Goal: Information Seeking & Learning: Learn about a topic

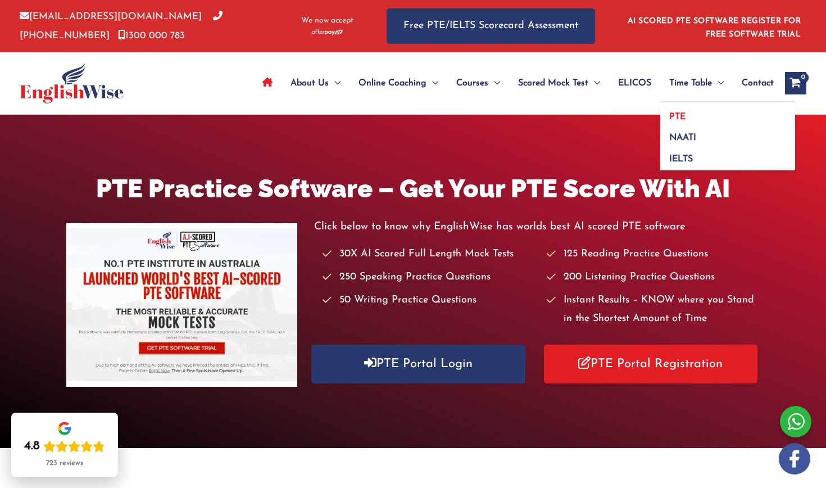
click at [670, 114] on span "PTE" at bounding box center [677, 116] width 16 height 9
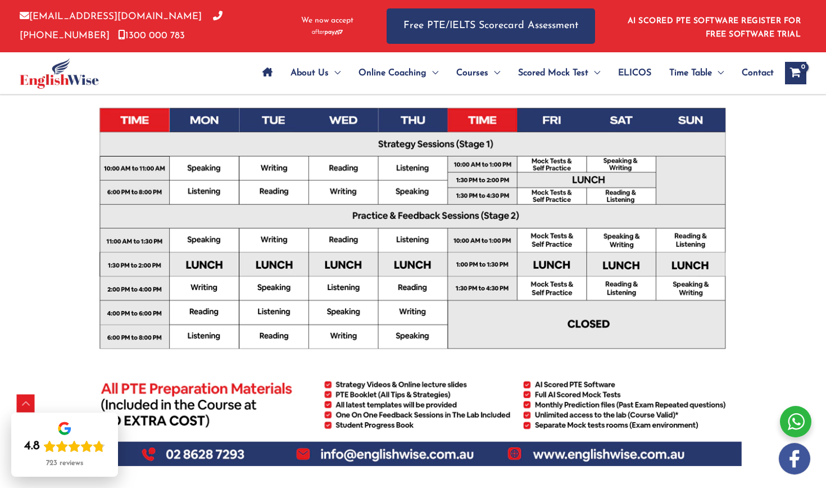
scroll to position [388, 0]
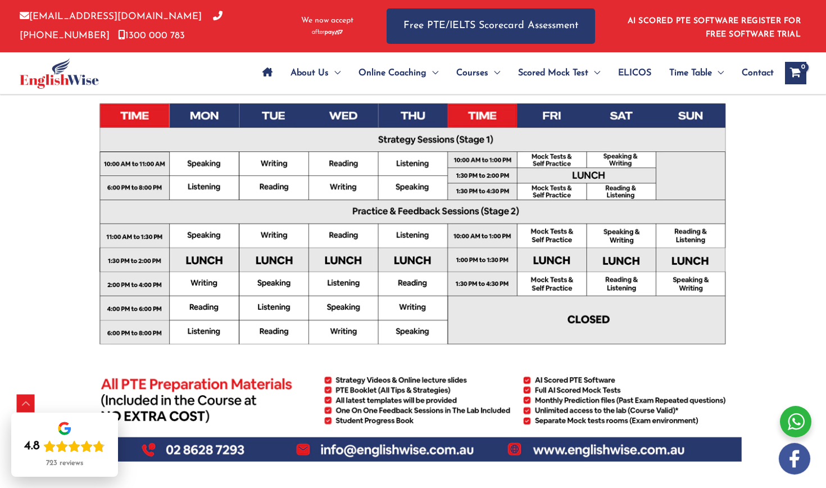
click at [57, 80] on img at bounding box center [59, 73] width 79 height 31
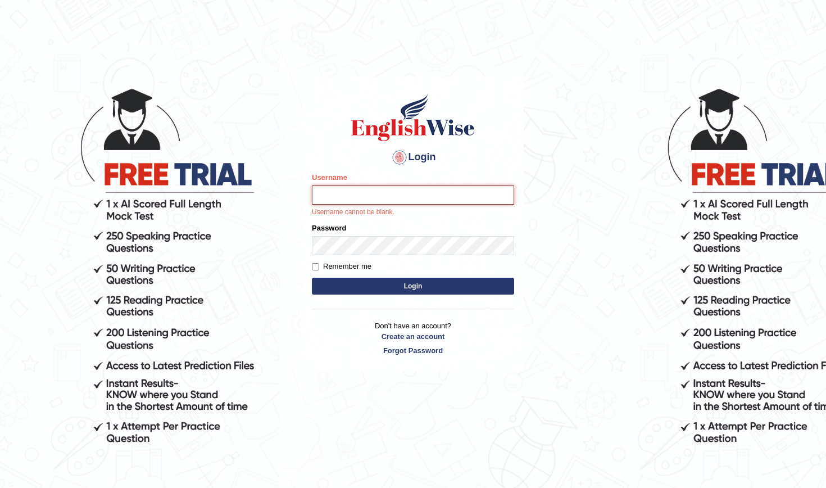
type input "Gabriel84"
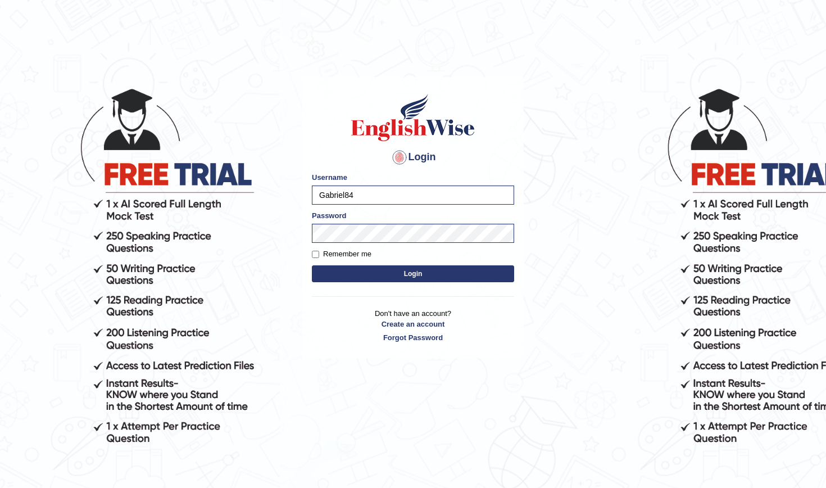
click at [315, 251] on input "Remember me" at bounding box center [315, 254] width 7 height 7
checkbox input "true"
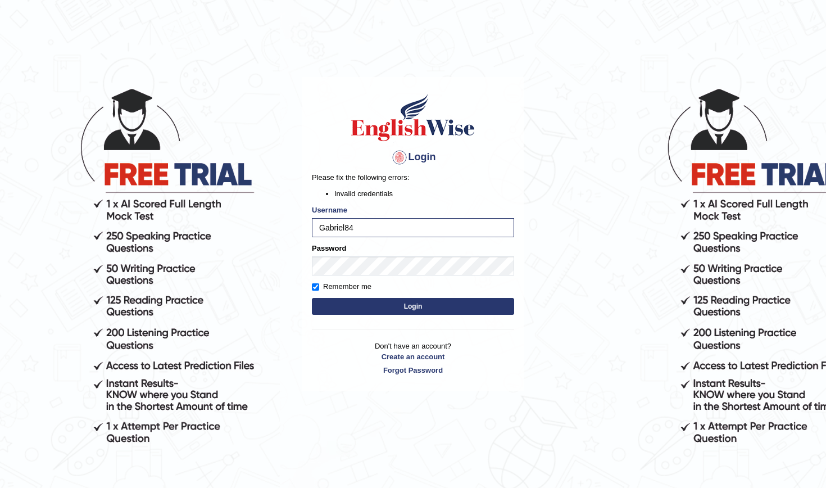
click at [478, 192] on li "Invalid credentials" at bounding box center [424, 193] width 180 height 11
click at [413, 306] on button "Login" at bounding box center [413, 306] width 202 height 17
click at [461, 303] on button "Login" at bounding box center [413, 306] width 202 height 17
click at [479, 168] on div "Login Please fix the following errors: Invalid credentials Username Gabriel84 P…" at bounding box center [412, 234] width 221 height 314
click at [398, 156] on div at bounding box center [400, 157] width 18 height 18
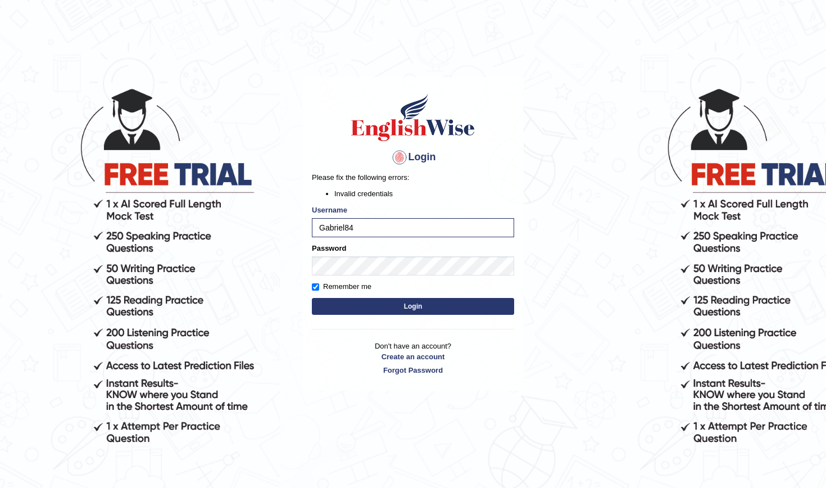
click at [422, 158] on h4 "Login" at bounding box center [413, 157] width 202 height 18
click at [413, 306] on button "Login" at bounding box center [413, 306] width 202 height 17
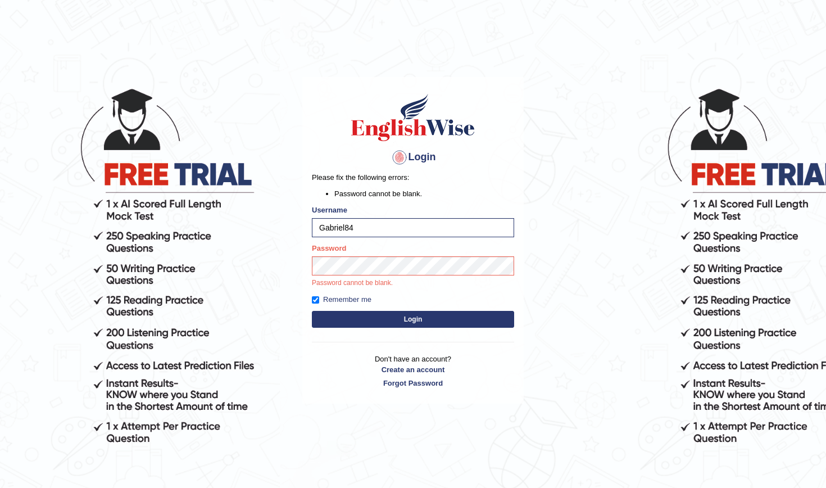
click at [383, 320] on button "Login" at bounding box center [413, 319] width 202 height 17
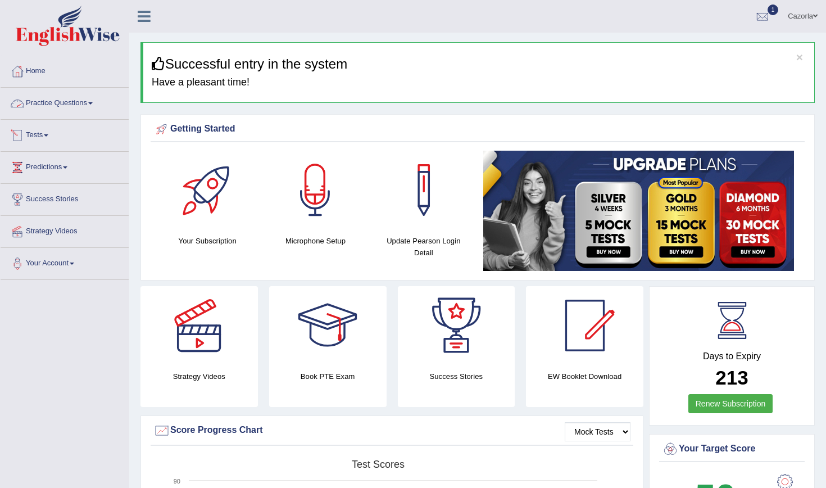
click at [48, 129] on link "Tests" at bounding box center [65, 134] width 128 height 28
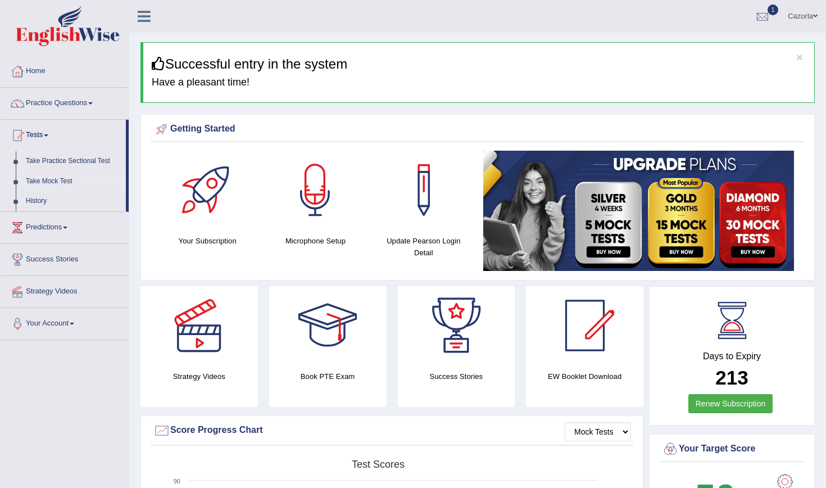
click at [51, 182] on link "Take Mock Test" at bounding box center [73, 181] width 105 height 20
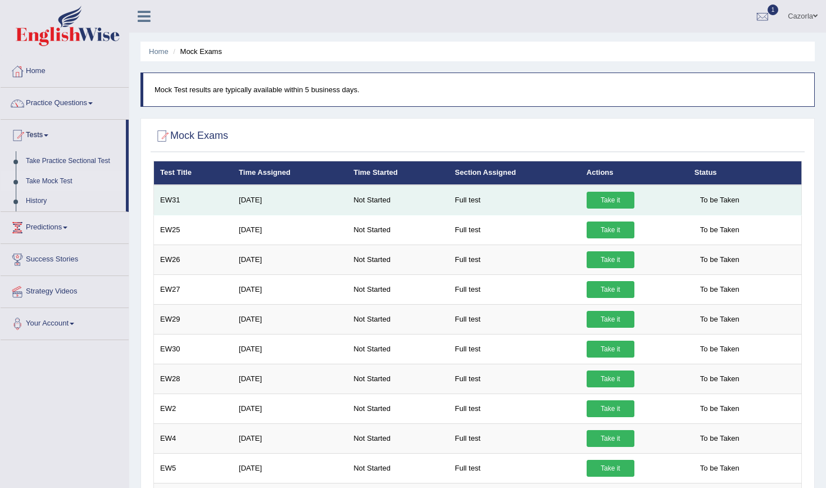
click at [611, 199] on link "Take it" at bounding box center [611, 200] width 48 height 17
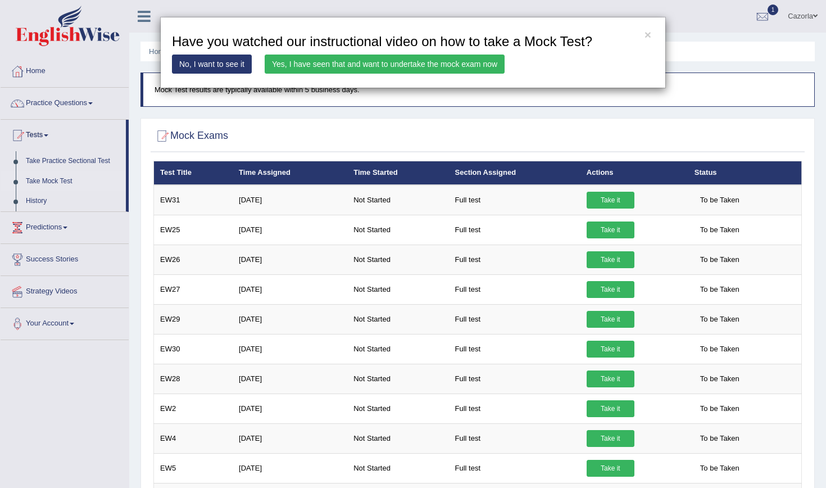
click at [434, 65] on link "Yes, I have seen that and want to undertake the mock exam now" at bounding box center [385, 64] width 240 height 19
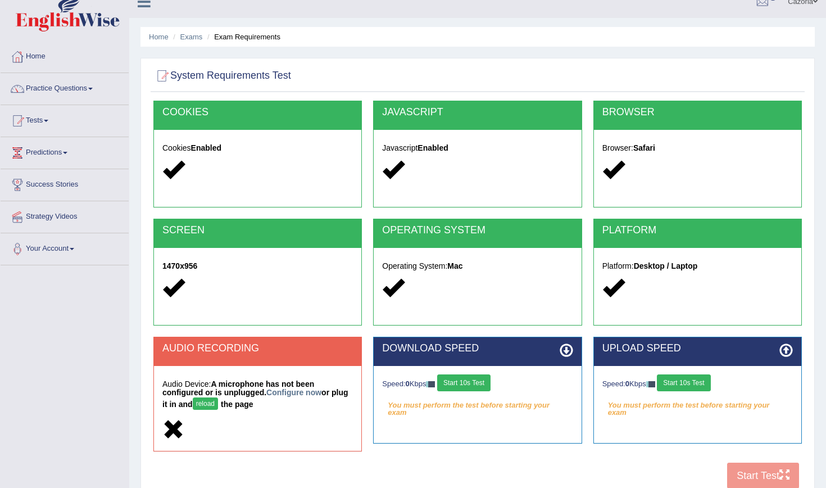
scroll to position [21, 0]
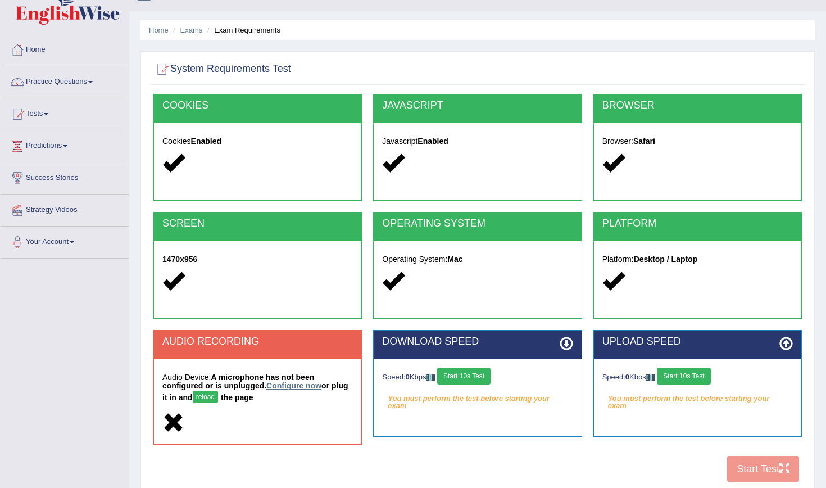
click at [298, 385] on link "Configure now" at bounding box center [293, 385] width 55 height 9
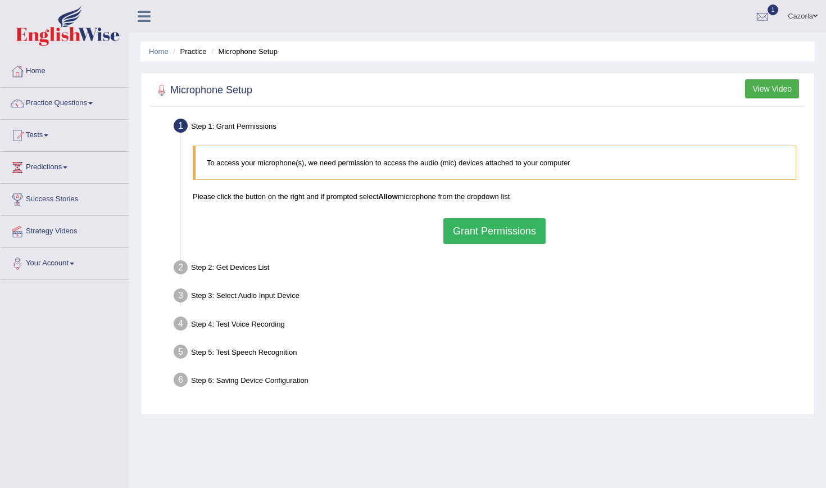
click at [468, 231] on button "Grant Permissions" at bounding box center [494, 231] width 102 height 26
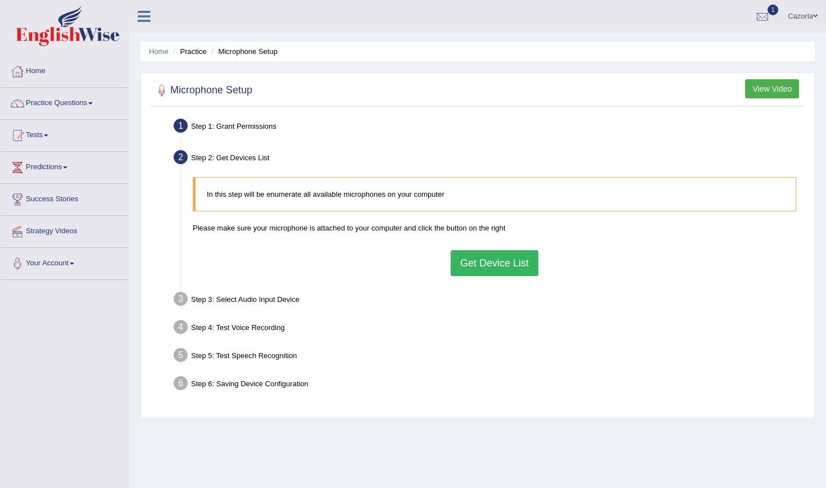
click at [485, 256] on button "Get Device List" at bounding box center [495, 263] width 88 height 26
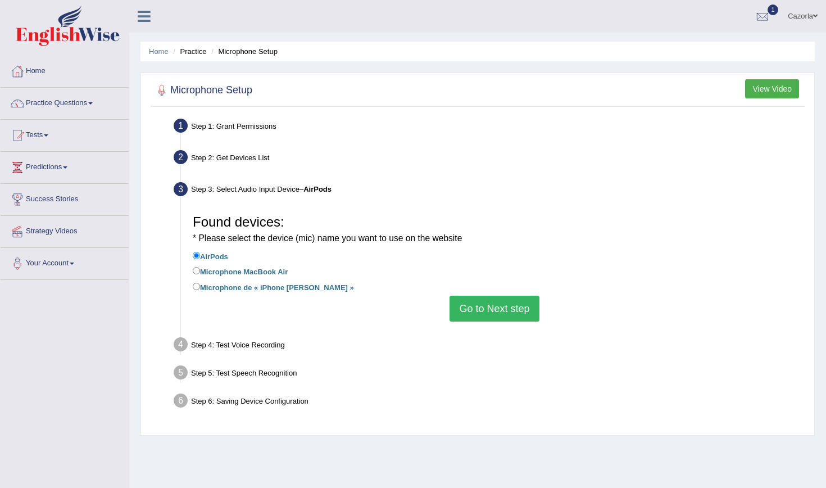
click at [465, 310] on button "Go to Next step" at bounding box center [494, 309] width 89 height 26
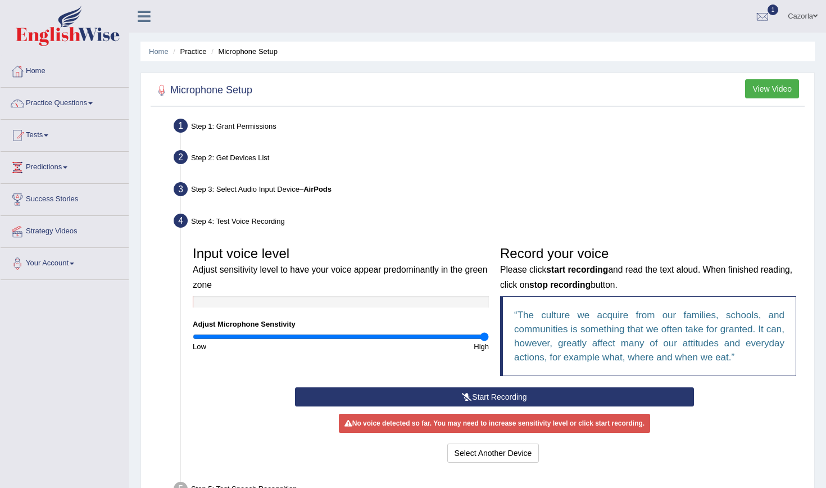
drag, startPoint x: 341, startPoint y: 336, endPoint x: 541, endPoint y: 334, distance: 200.7
type input "2"
click at [540, 334] on div "Input voice level Adjust sensitivity level to have your voice appear predominan…" at bounding box center [494, 314] width 615 height 147
click at [538, 400] on button "Start Recording" at bounding box center [494, 396] width 398 height 19
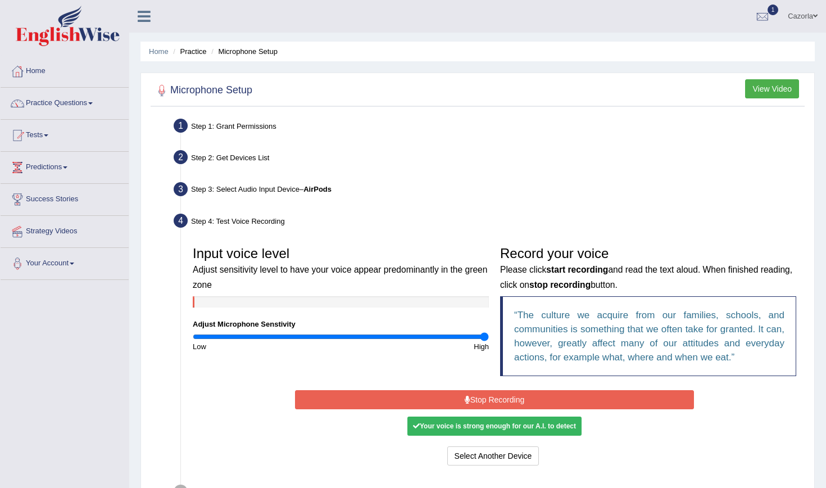
click at [538, 400] on button "Stop Recording" at bounding box center [494, 399] width 398 height 19
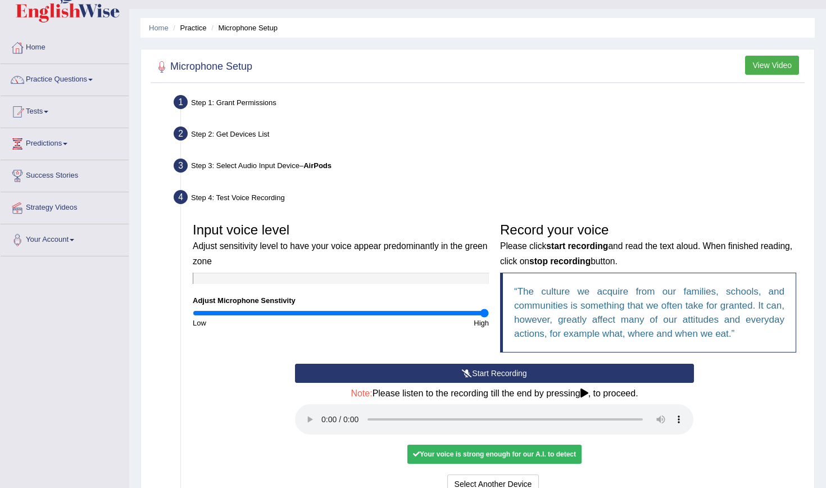
scroll to position [30, 0]
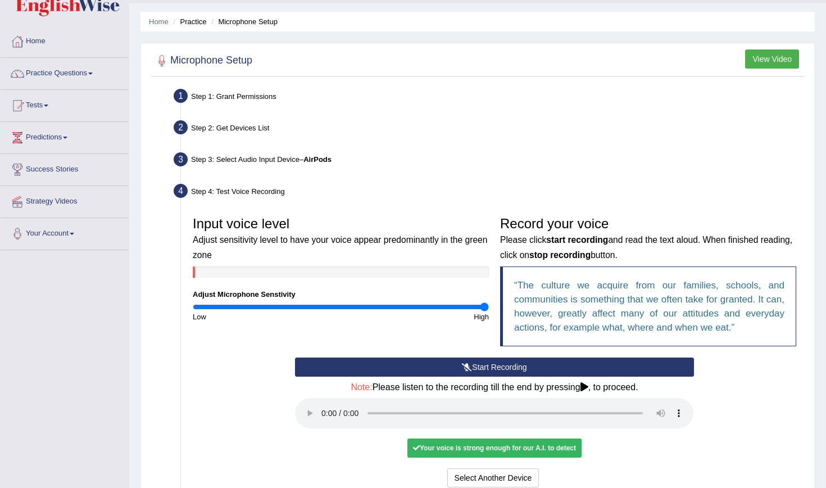
click at [509, 438] on div "Your voice is strong enough for our A.I. to detect" at bounding box center [494, 447] width 174 height 19
click at [509, 468] on button "Select Another Device" at bounding box center [493, 477] width 92 height 19
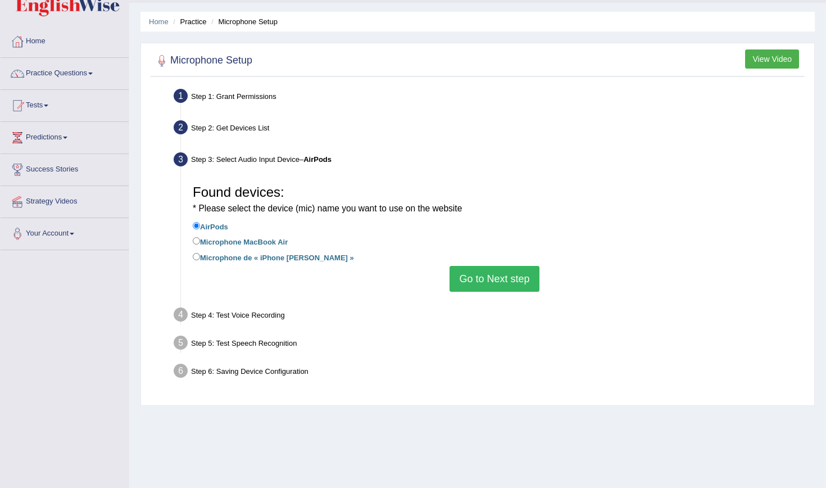
click at [482, 277] on button "Go to Next step" at bounding box center [494, 279] width 89 height 26
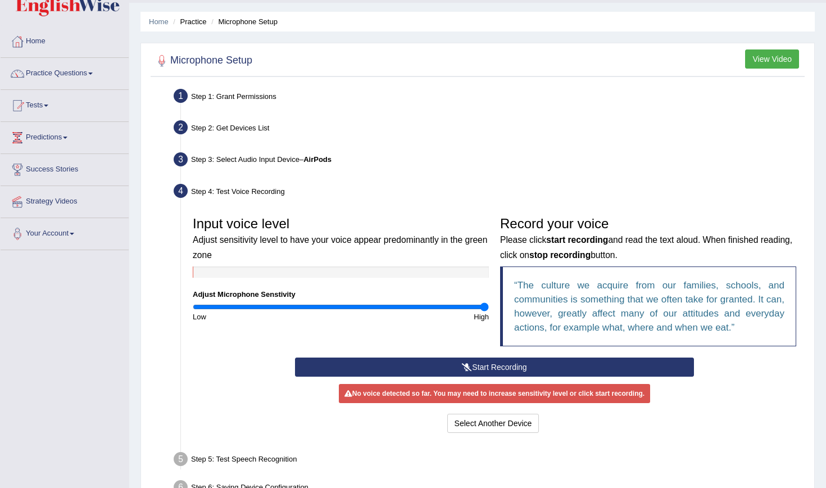
click at [498, 363] on button "Start Recording" at bounding box center [494, 366] width 398 height 19
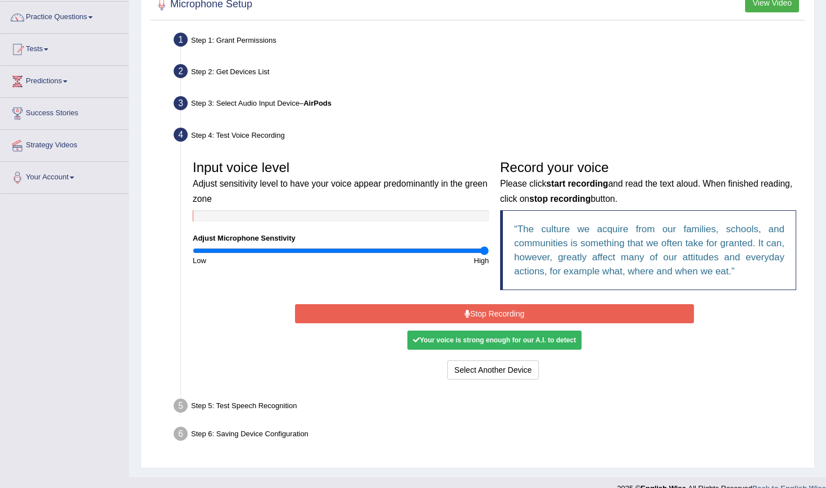
scroll to position [89, 0]
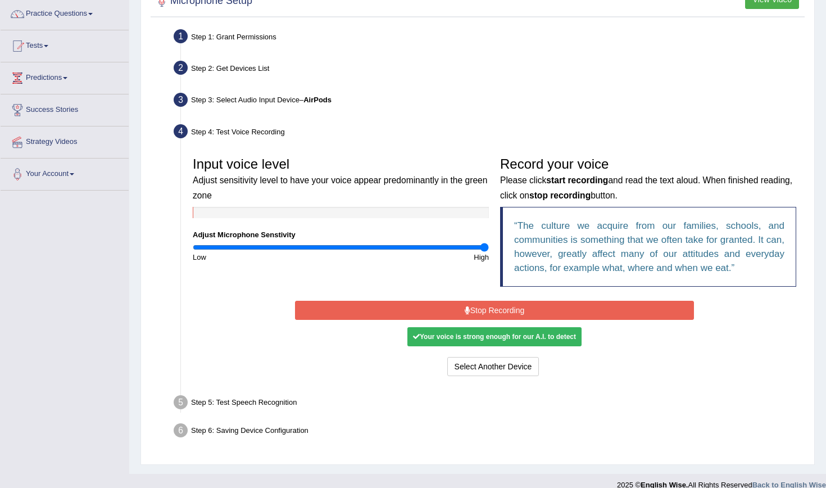
click at [510, 309] on button "Stop Recording" at bounding box center [494, 310] width 398 height 19
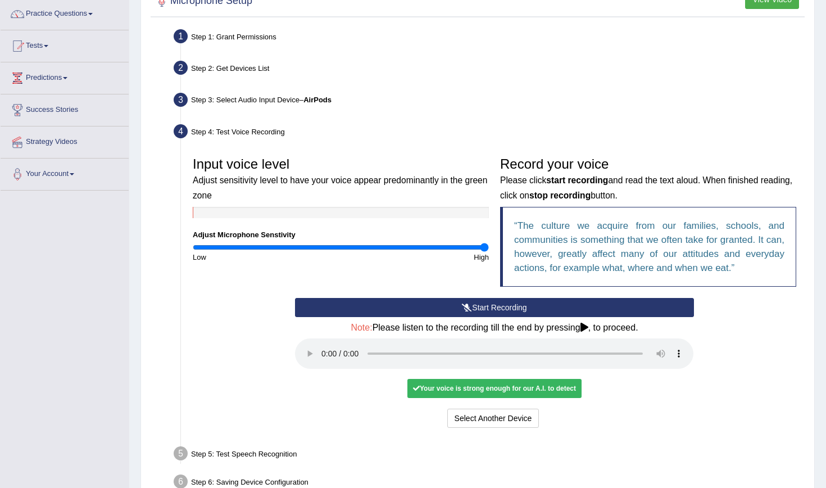
click at [510, 309] on button "Start Recording" at bounding box center [494, 307] width 398 height 19
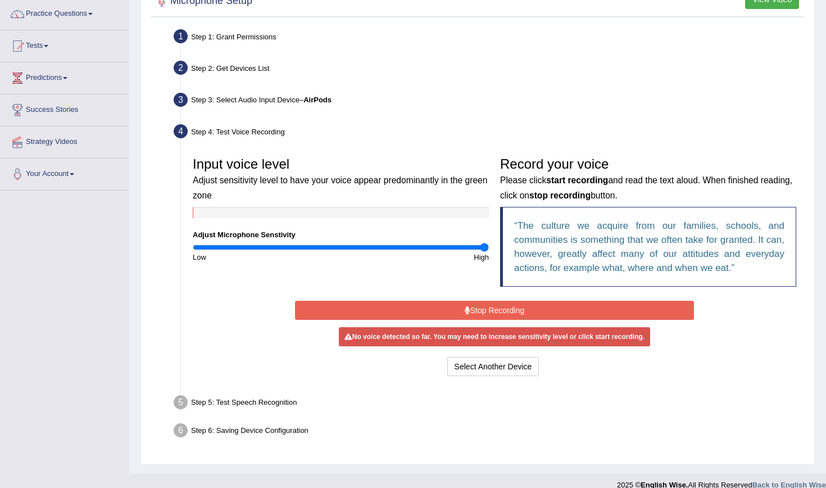
click at [510, 309] on button "Stop Recording" at bounding box center [494, 310] width 398 height 19
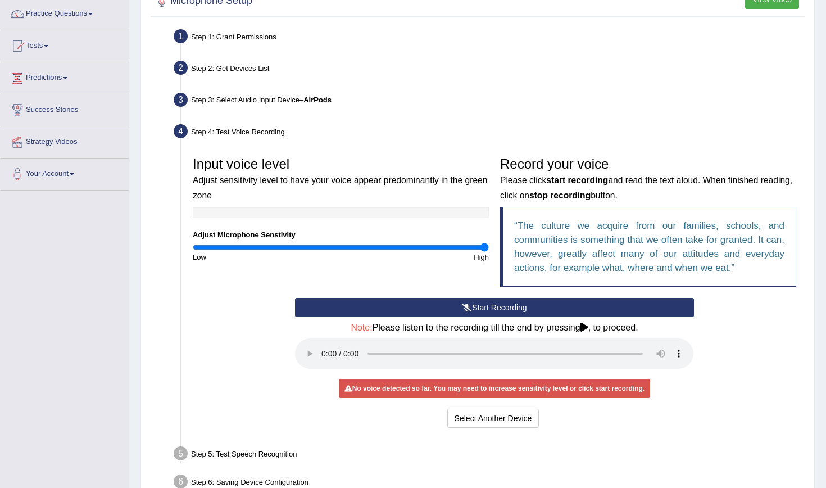
click at [325, 345] on audio at bounding box center [494, 353] width 398 height 30
click at [574, 309] on button "Start Recording" at bounding box center [494, 307] width 398 height 19
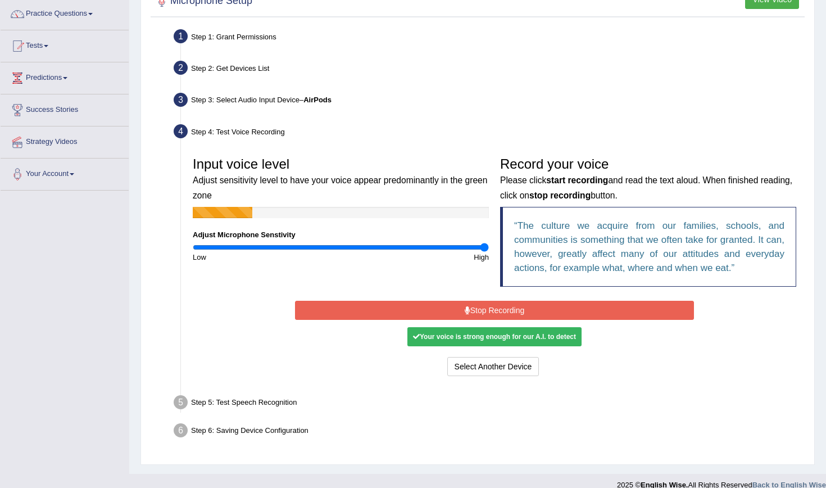
click at [574, 309] on button "Stop Recording" at bounding box center [494, 310] width 398 height 19
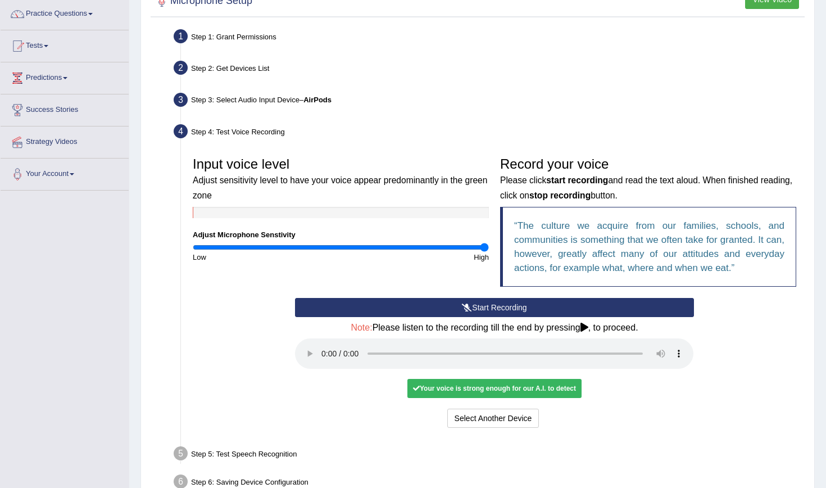
click at [323, 345] on audio at bounding box center [494, 353] width 398 height 30
click at [522, 409] on button "Voice is ok. Go to Next step" at bounding box center [541, 418] width 111 height 19
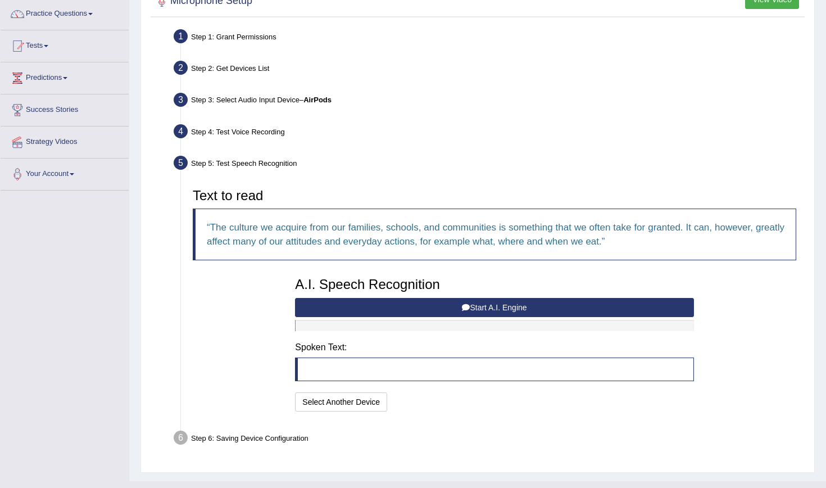
click at [510, 311] on button "Start A.I. Engine" at bounding box center [494, 307] width 398 height 19
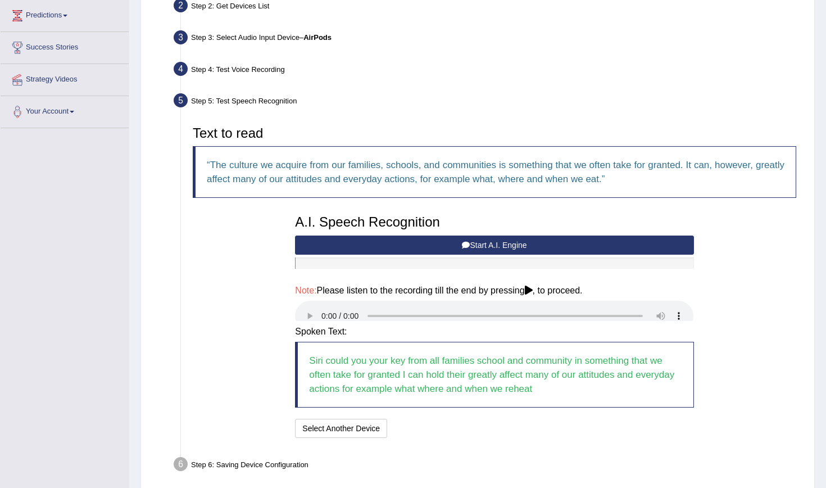
click at [491, 245] on button "Start A.I. Engine" at bounding box center [494, 244] width 398 height 19
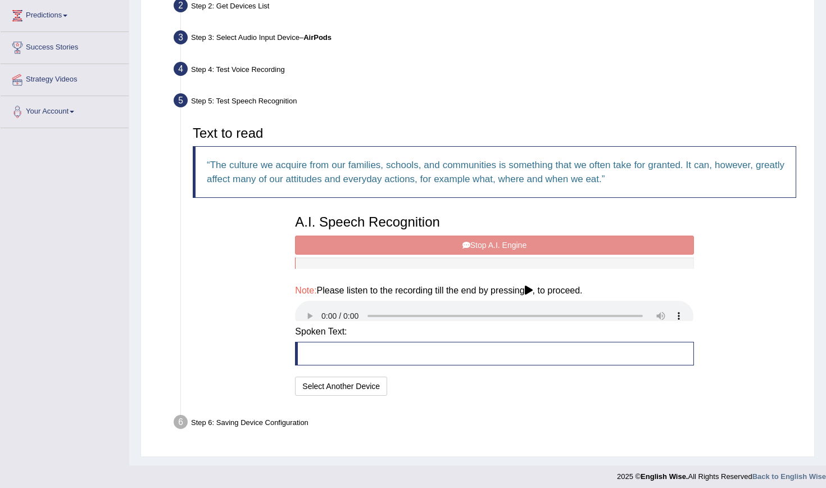
scroll to position [142, 0]
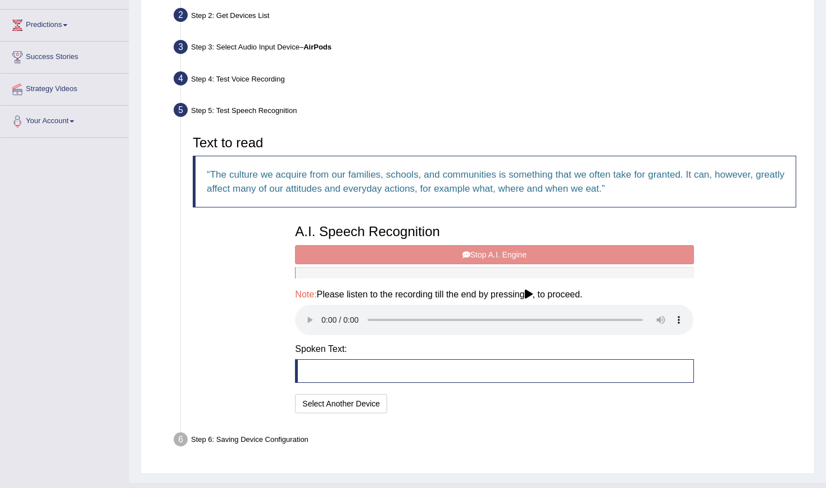
click at [320, 308] on audio at bounding box center [494, 320] width 398 height 30
click at [325, 316] on audio at bounding box center [494, 320] width 398 height 30
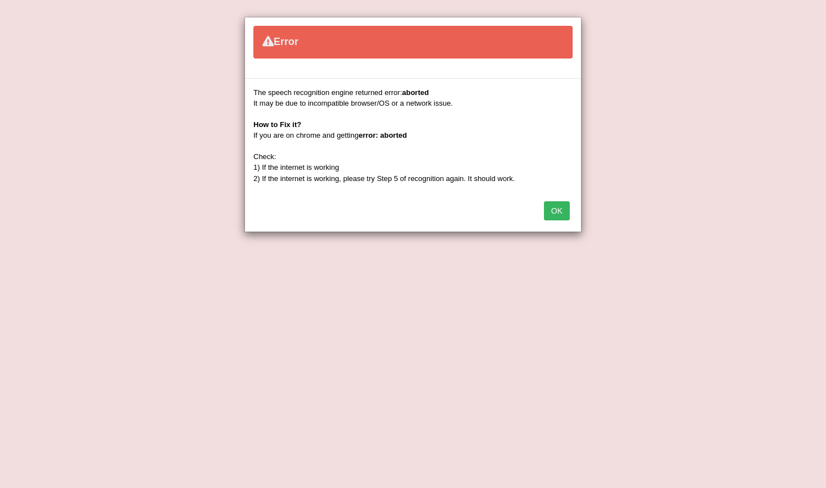
click at [556, 217] on button "OK" at bounding box center [557, 210] width 26 height 19
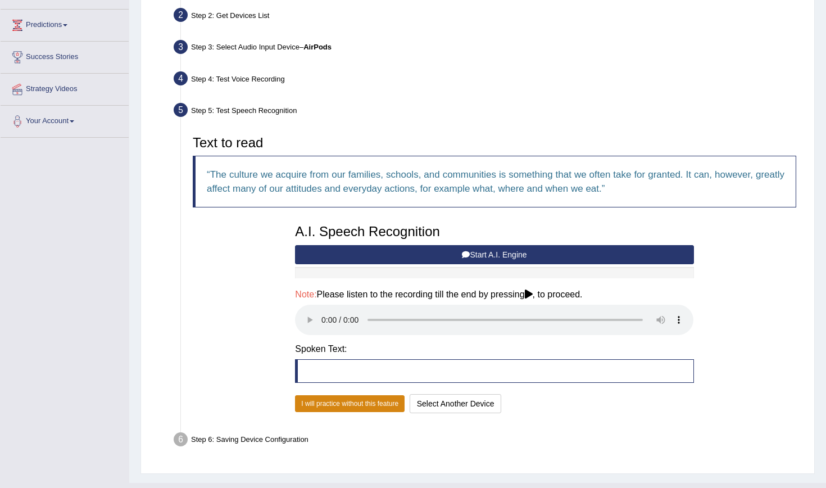
click at [389, 395] on button "I will practice without this feature" at bounding box center [350, 403] width 110 height 17
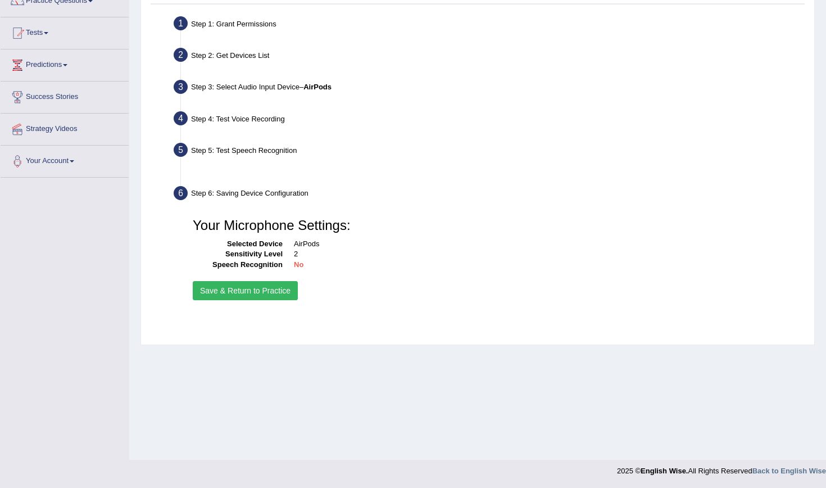
scroll to position [102, 0]
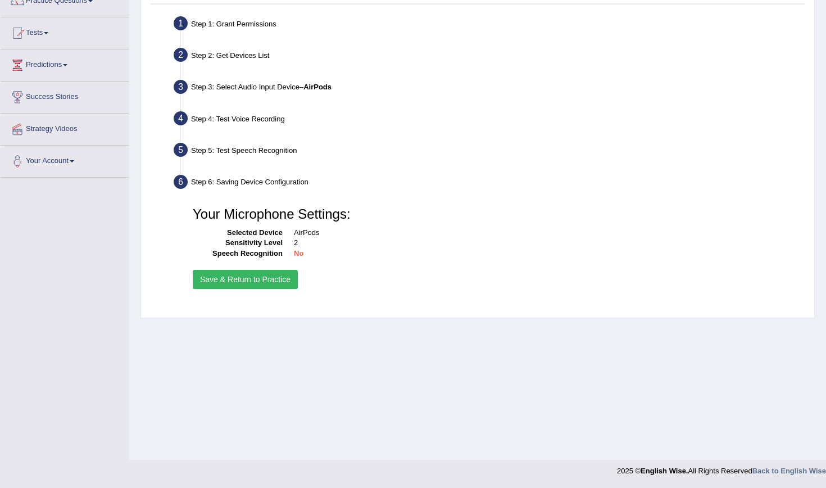
click at [282, 283] on button "Save & Return to Practice" at bounding box center [245, 279] width 105 height 19
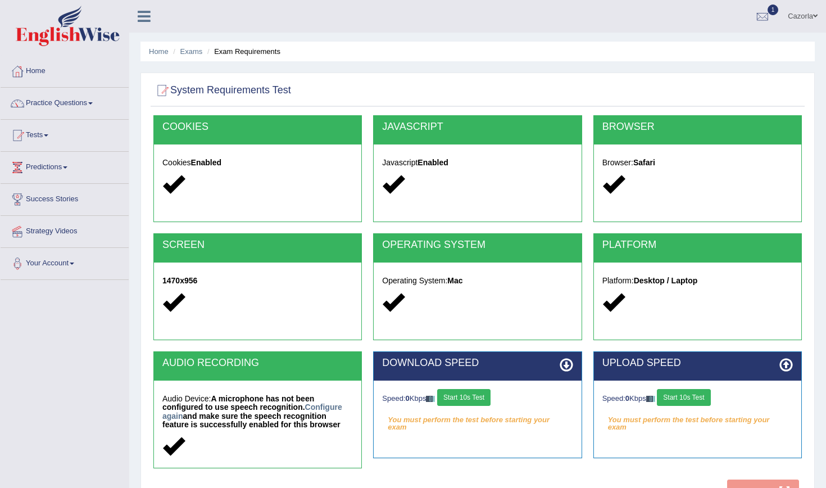
click at [465, 395] on button "Start 10s Test" at bounding box center [463, 397] width 53 height 17
click at [681, 395] on button "Start 10s Test" at bounding box center [683, 397] width 53 height 17
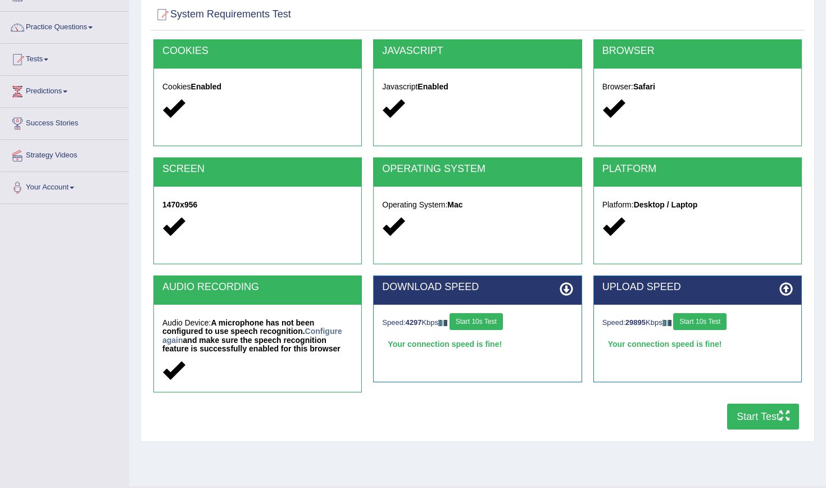
scroll to position [88, 0]
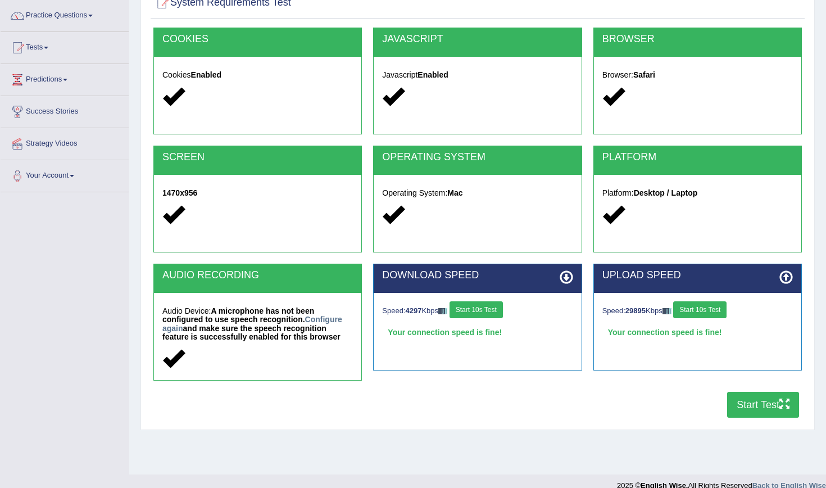
click at [776, 411] on button "Start Test" at bounding box center [763, 405] width 72 height 26
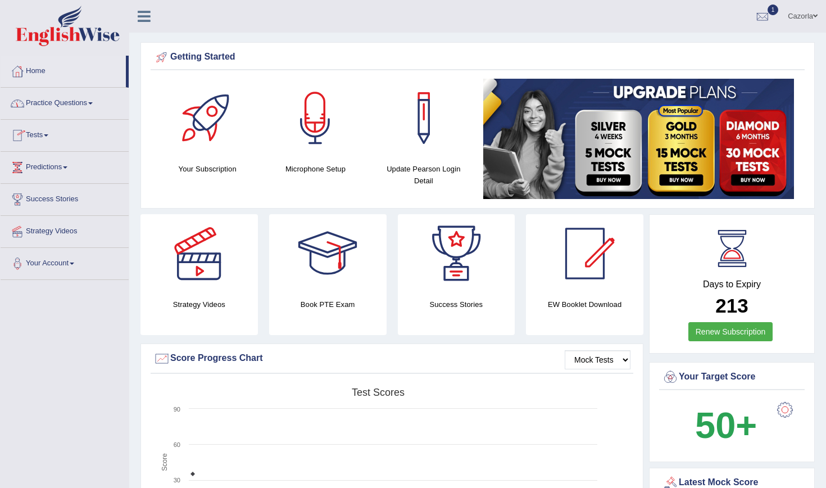
click at [69, 107] on link "Practice Questions" at bounding box center [65, 102] width 128 height 28
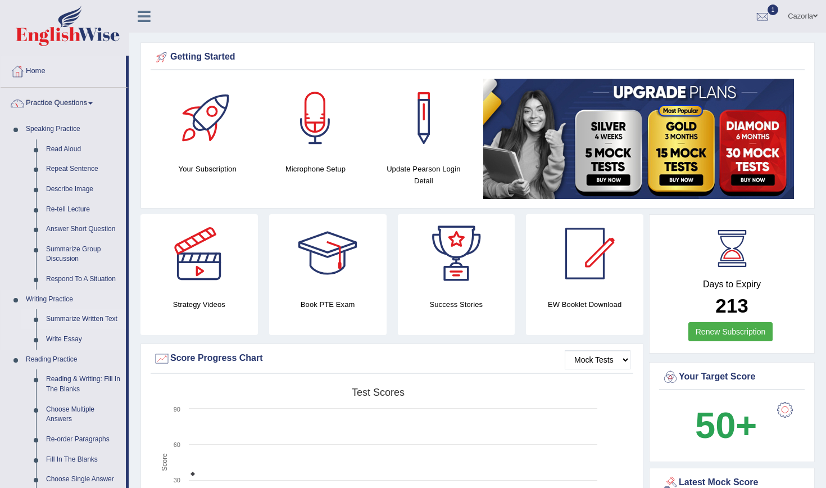
click at [90, 314] on link "Summarize Written Text" at bounding box center [83, 319] width 85 height 20
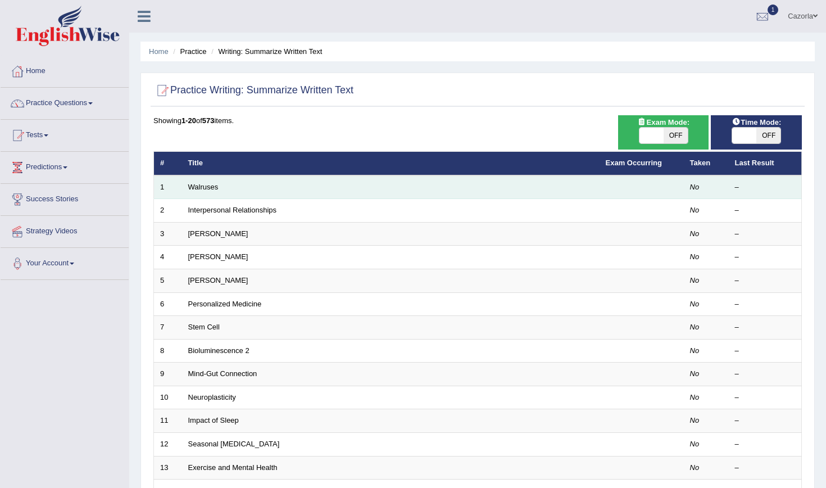
click at [209, 191] on td "Walruses" at bounding box center [391, 187] width 418 height 24
click at [208, 184] on link "Walruses" at bounding box center [203, 187] width 30 height 8
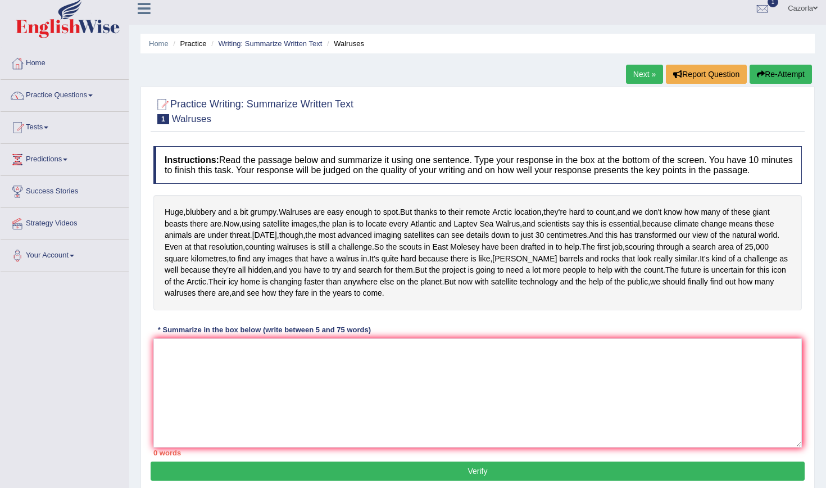
scroll to position [1, 0]
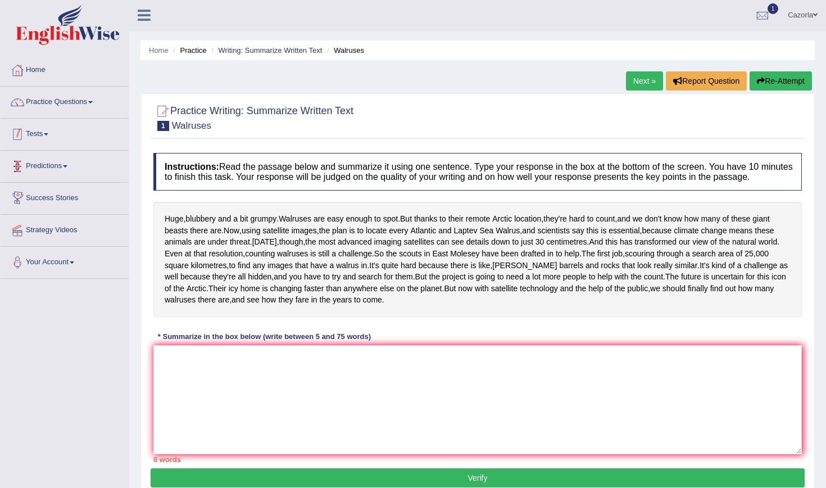
click at [34, 128] on link "Tests" at bounding box center [65, 133] width 128 height 28
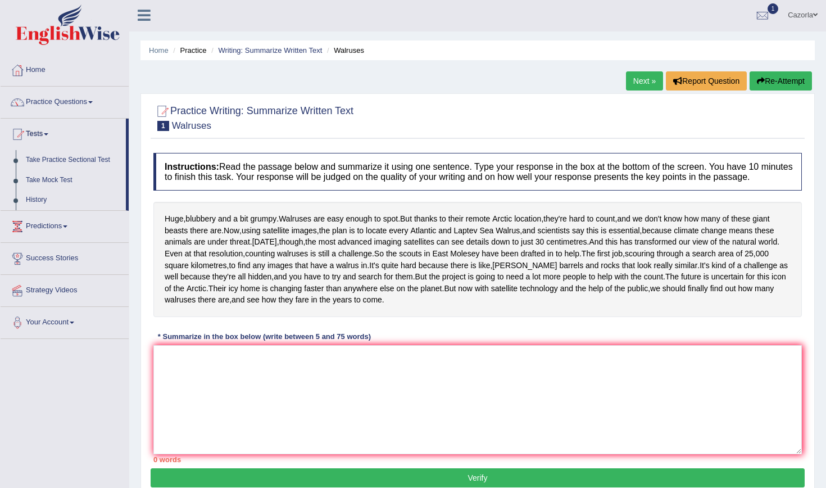
click at [66, 225] on link "Predictions" at bounding box center [65, 225] width 128 height 28
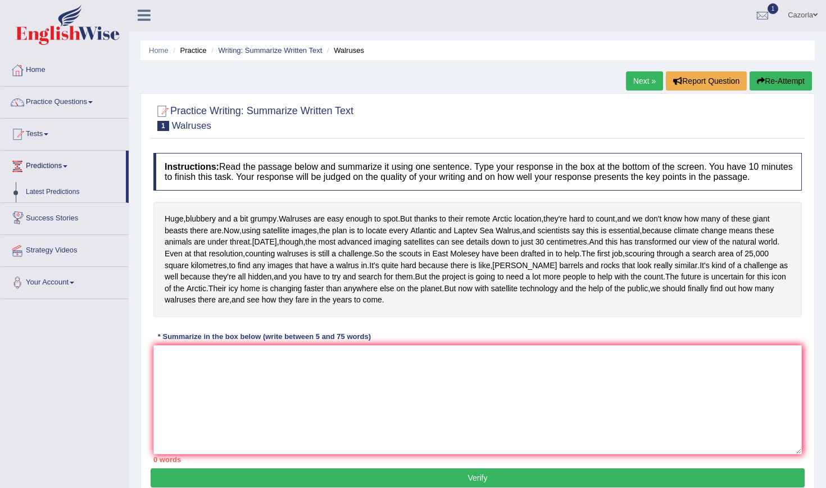
click at [57, 193] on link "Latest Predictions" at bounding box center [73, 192] width 105 height 20
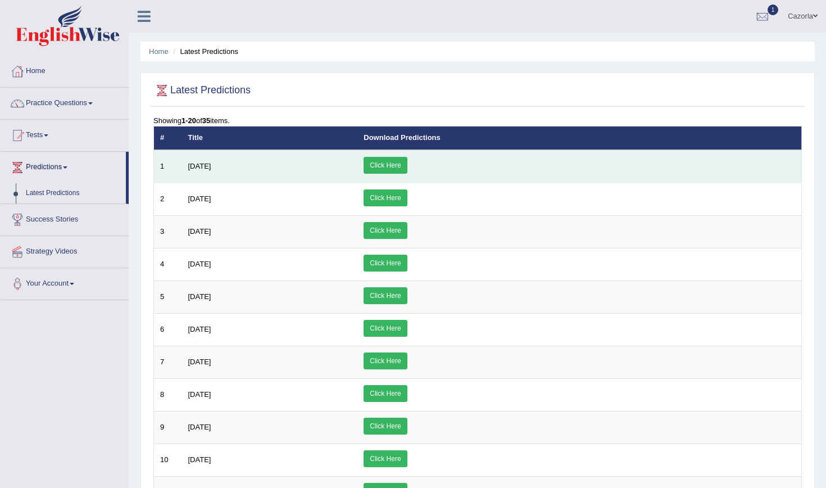
click at [407, 163] on link "Click Here" at bounding box center [385, 165] width 43 height 17
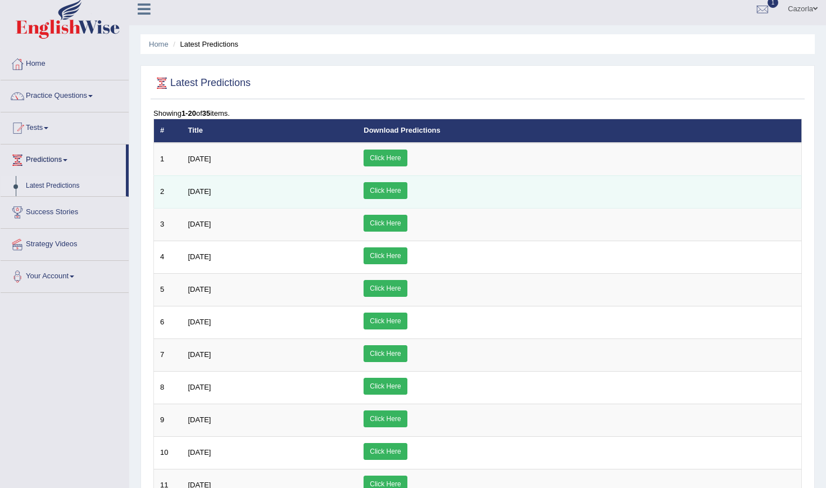
scroll to position [5, 0]
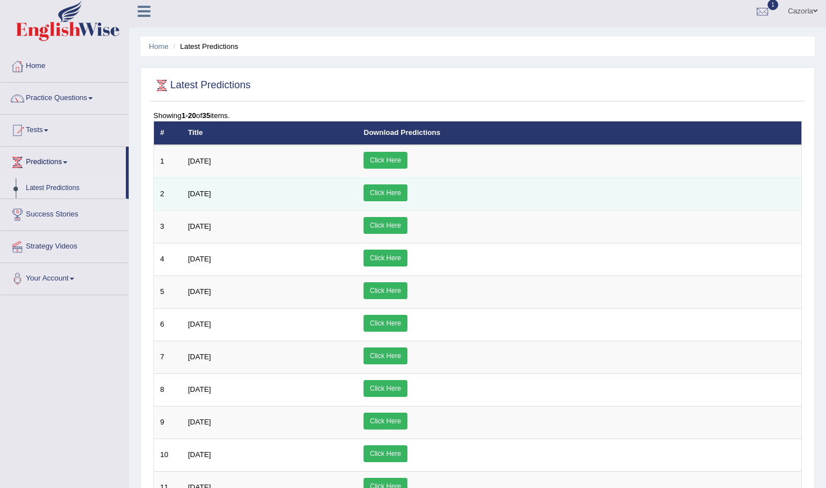
click at [407, 194] on link "Click Here" at bounding box center [385, 192] width 43 height 17
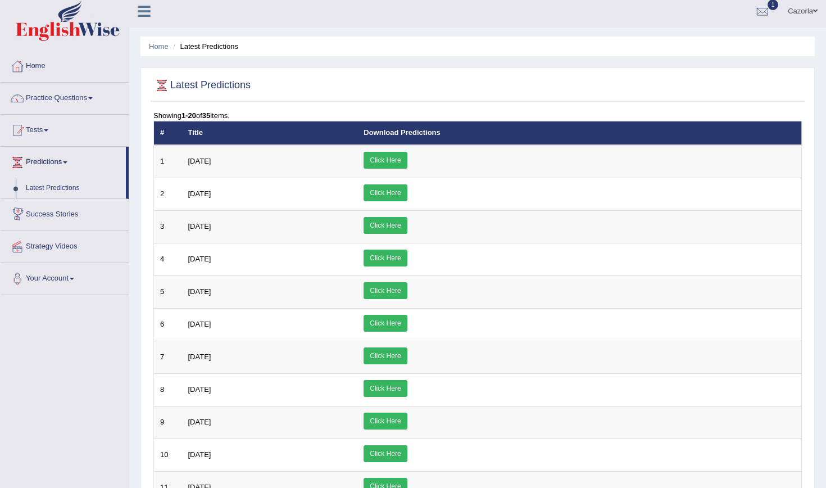
click at [68, 212] on link "Success Stories" at bounding box center [65, 213] width 128 height 28
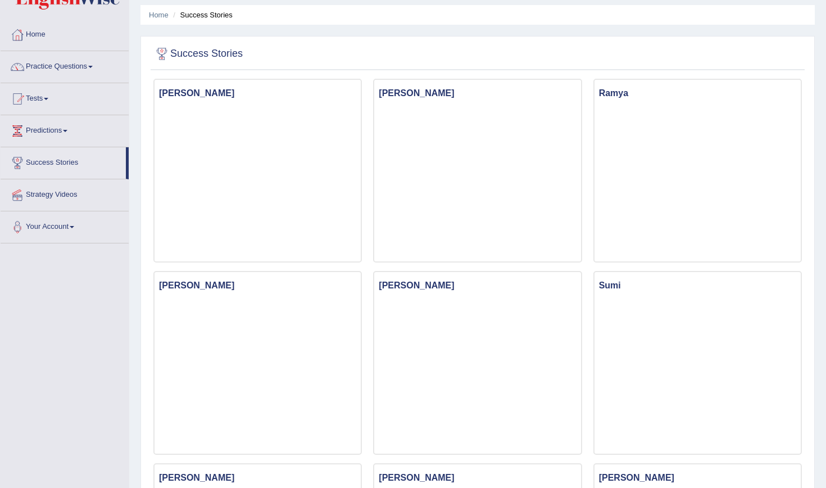
scroll to position [38, 0]
click at [61, 194] on link "Strategy Videos" at bounding box center [65, 192] width 128 height 28
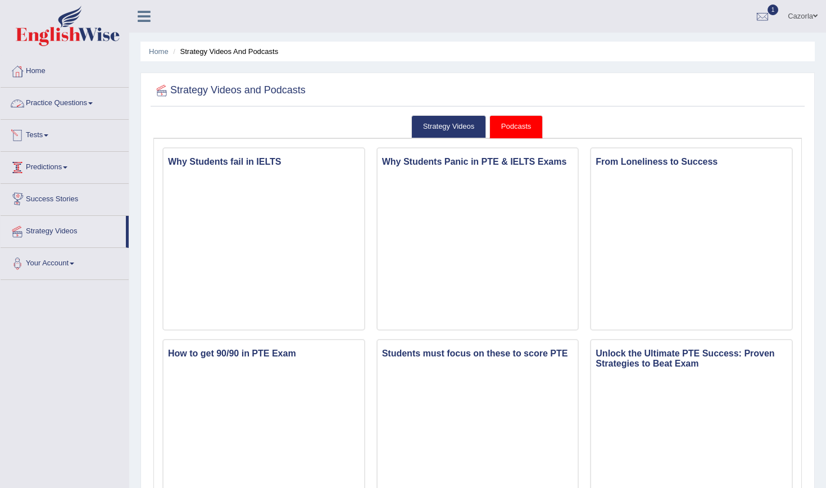
click at [64, 103] on link "Practice Questions" at bounding box center [65, 102] width 128 height 28
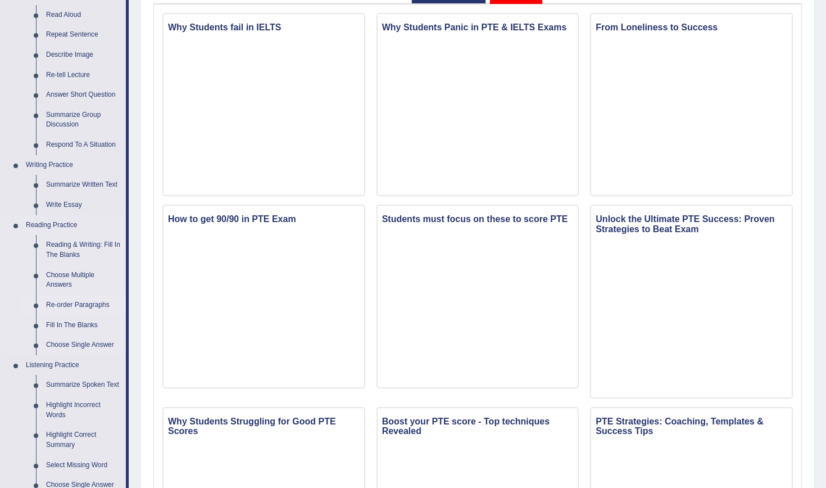
scroll to position [144, 0]
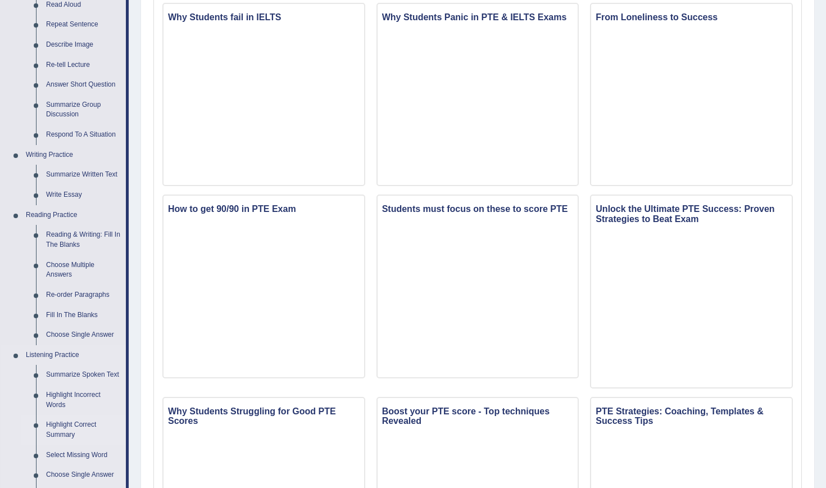
click at [72, 425] on link "Highlight Correct Summary" at bounding box center [83, 430] width 85 height 30
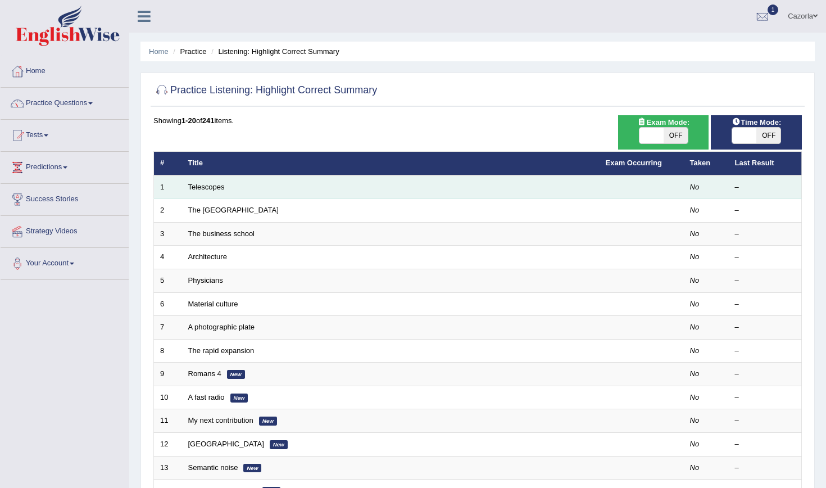
click at [216, 191] on td "Telescopes" at bounding box center [391, 187] width 418 height 24
click at [218, 188] on link "Telescopes" at bounding box center [206, 187] width 37 height 8
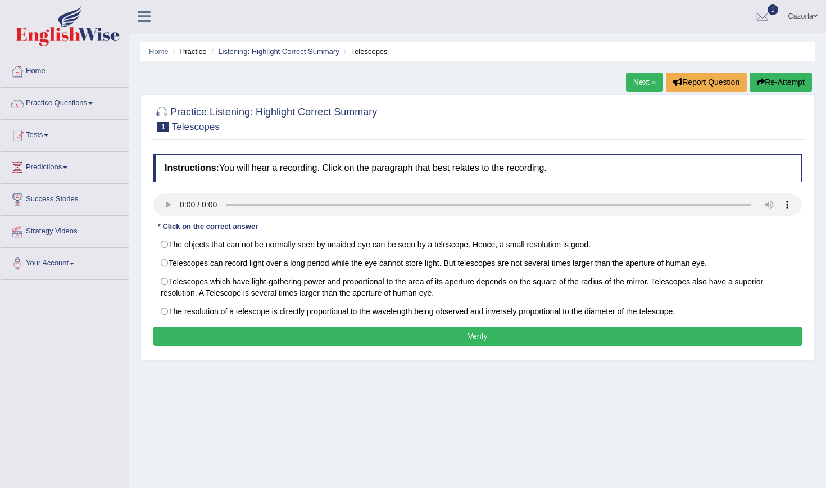
click at [183, 202] on audio at bounding box center [477, 204] width 649 height 22
click at [223, 201] on audio at bounding box center [477, 204] width 649 height 22
click at [183, 203] on audio at bounding box center [477, 204] width 649 height 22
click at [182, 203] on audio at bounding box center [477, 204] width 649 height 22
click at [752, 202] on audio at bounding box center [477, 204] width 649 height 22
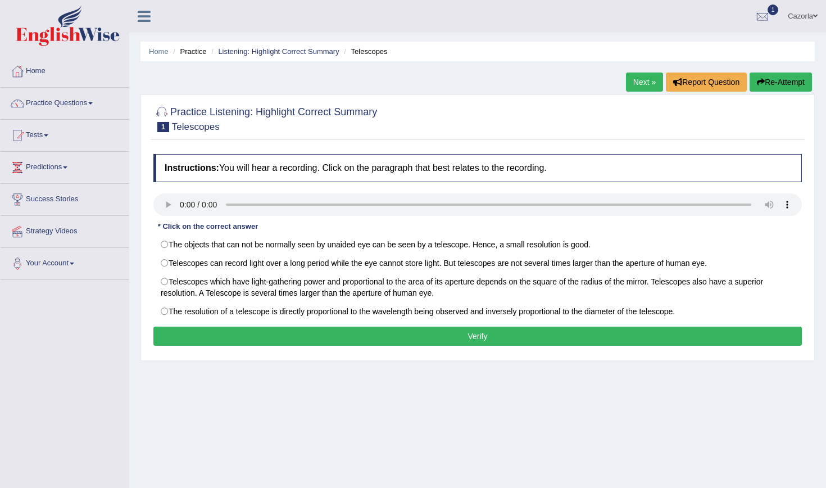
click at [752, 202] on audio at bounding box center [477, 204] width 649 height 22
click at [211, 204] on audio at bounding box center [477, 204] width 649 height 22
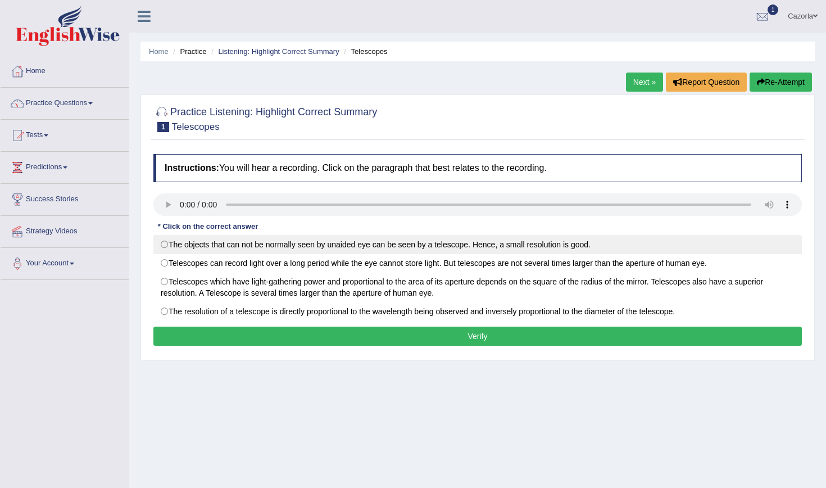
click at [167, 246] on label "The objects that can not be normally seen by unaided eye can be seen by a teles…" at bounding box center [477, 244] width 649 height 19
radio input "true"
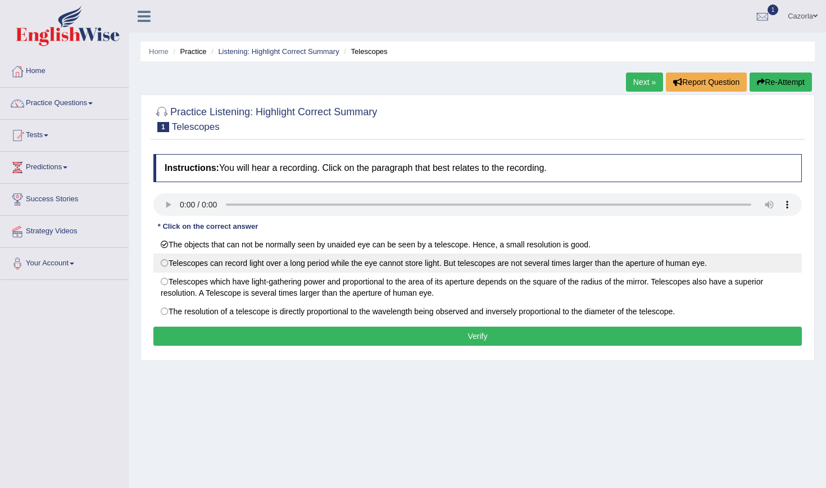
click at [164, 262] on label "Telescopes can record light over a long period while the eye cannot store light…" at bounding box center [477, 262] width 649 height 19
radio input "true"
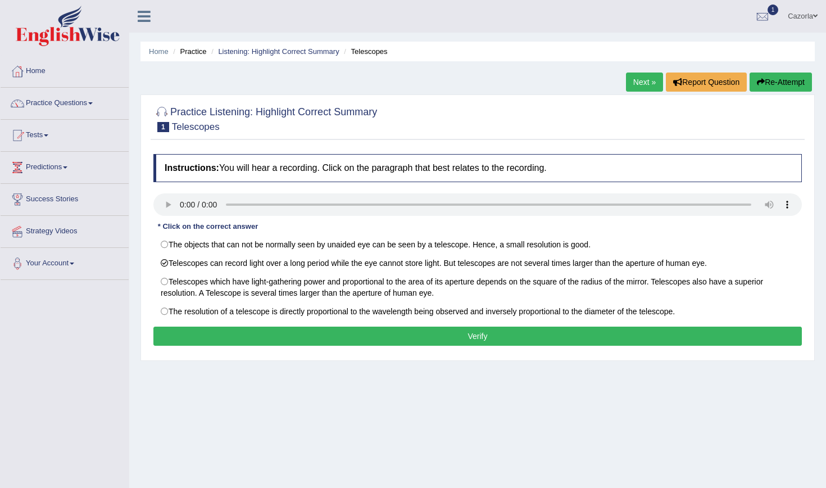
click at [230, 336] on button "Verify" at bounding box center [477, 336] width 649 height 19
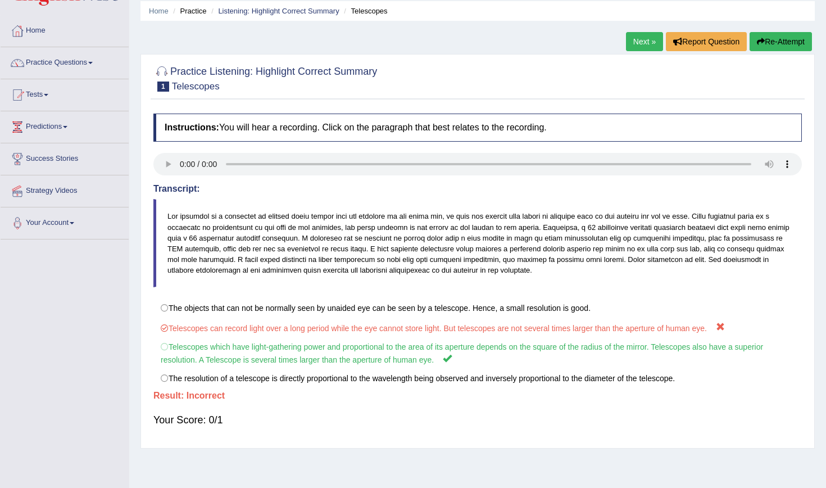
scroll to position [41, 0]
click at [785, 167] on audio at bounding box center [477, 163] width 649 height 22
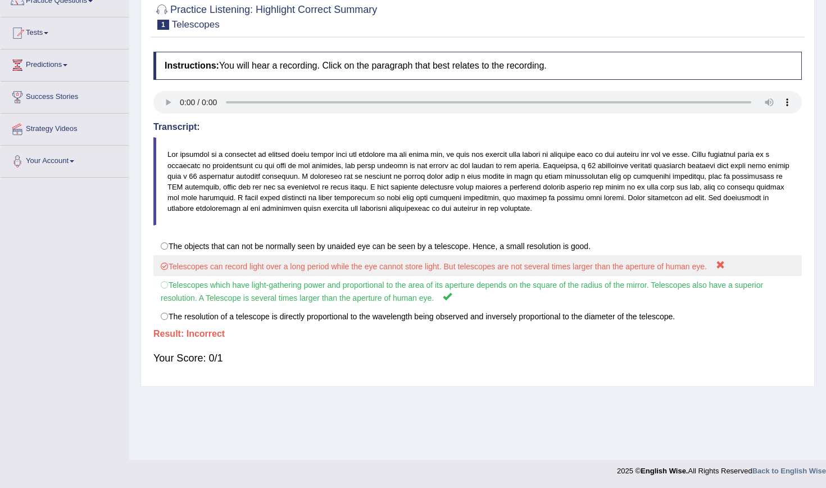
scroll to position [102, 0]
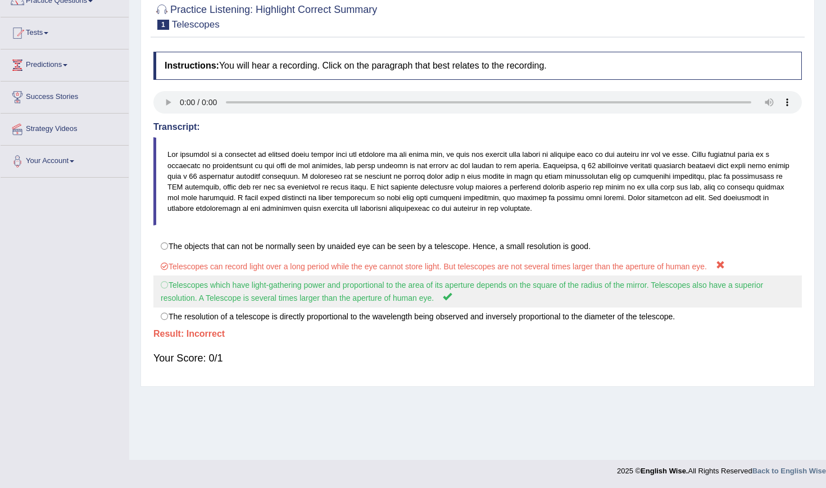
click at [171, 284] on label "Telescopes which have light-gathering power and proportional to the area of its…" at bounding box center [477, 291] width 649 height 32
click at [167, 284] on label "Telescopes which have light-gathering power and proportional to the area of its…" at bounding box center [477, 291] width 649 height 32
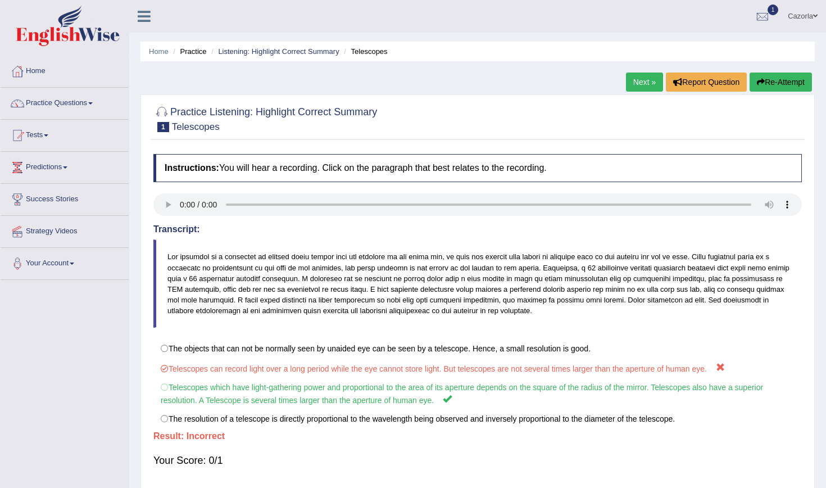
scroll to position [0, 0]
click at [47, 136] on link "Tests" at bounding box center [65, 134] width 128 height 28
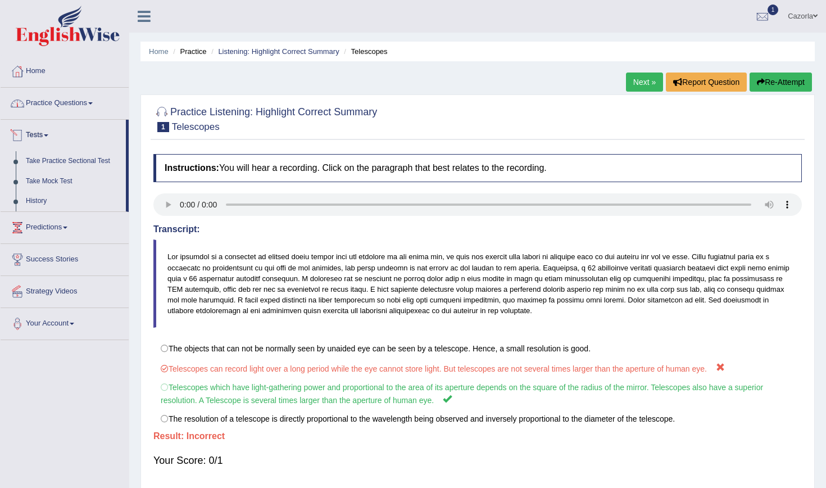
click at [52, 112] on link "Practice Questions" at bounding box center [65, 102] width 128 height 28
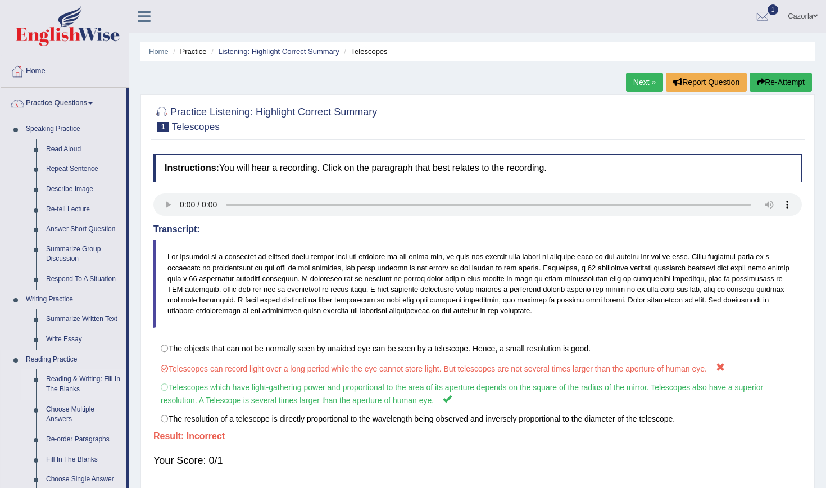
click at [74, 384] on link "Reading & Writing: Fill In The Blanks" at bounding box center [83, 384] width 85 height 30
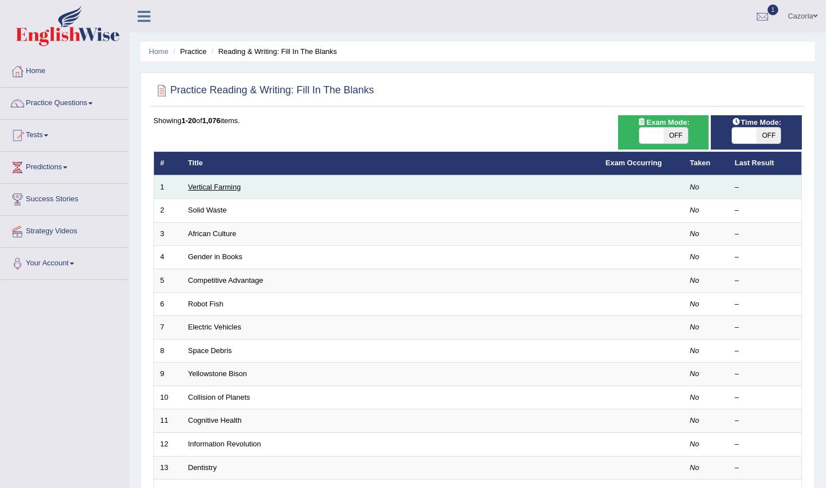
click at [229, 187] on link "Vertical Farming" at bounding box center [214, 187] width 53 height 8
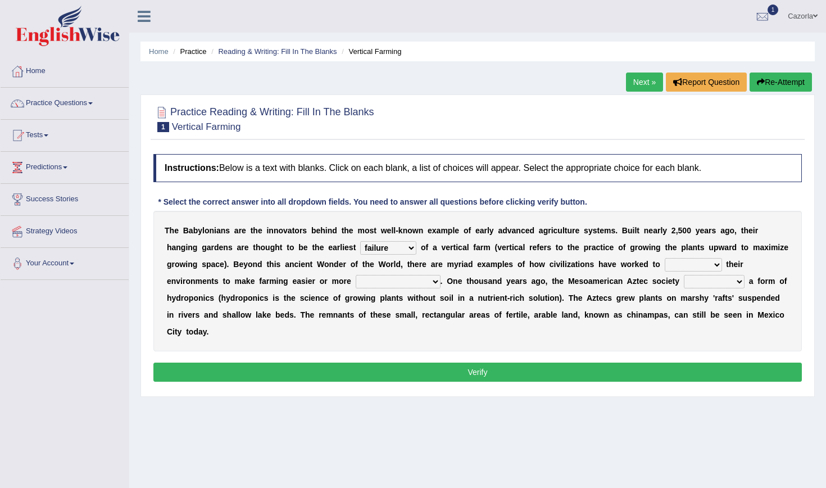
select select "protocol"
select select "manipulate"
select select "productive"
select select "engineered"
click at [629, 372] on button "Verify" at bounding box center [477, 372] width 649 height 19
